Goal: Transaction & Acquisition: Purchase product/service

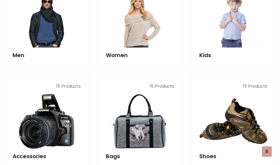
scroll to position [183, 0]
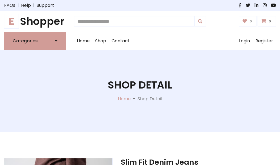
click at [35, 21] on h1 "E Shopper" at bounding box center [35, 21] width 62 height 12
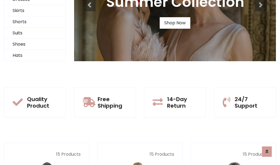
scroll to position [53, 0]
